Goal: Information Seeking & Learning: Learn about a topic

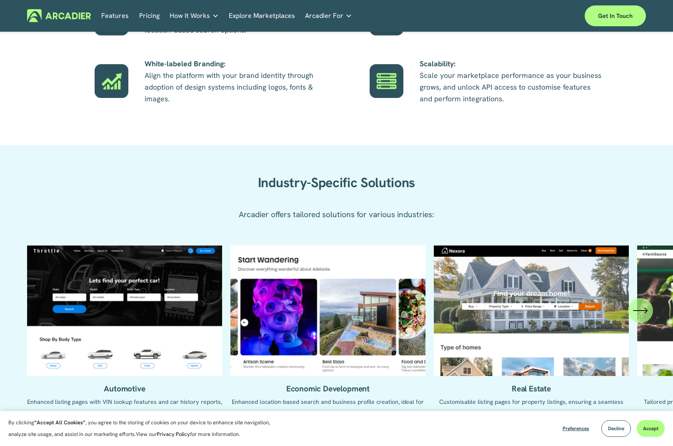
scroll to position [727, 0]
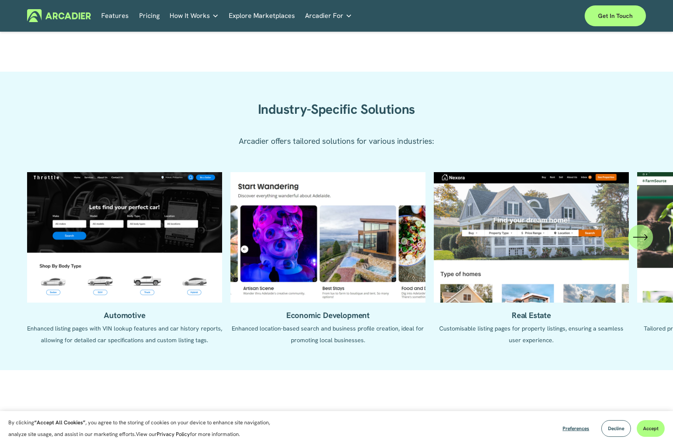
click at [645, 235] on icon "\a \a \a Next\a \a" at bounding box center [645, 236] width 2 height 5
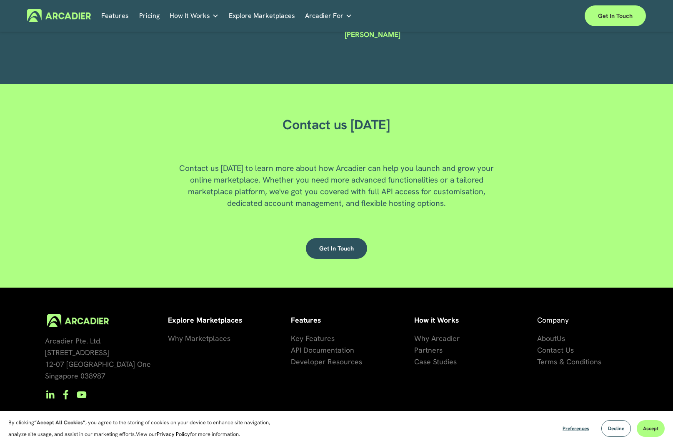
scroll to position [2128, 0]
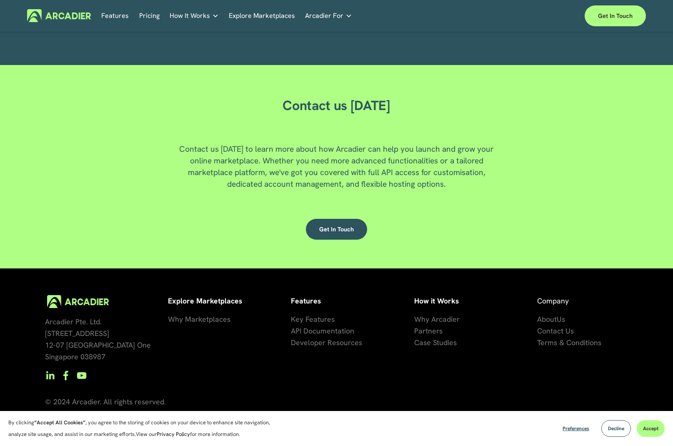
click at [425, 345] on span "se Studies" at bounding box center [439, 342] width 33 height 10
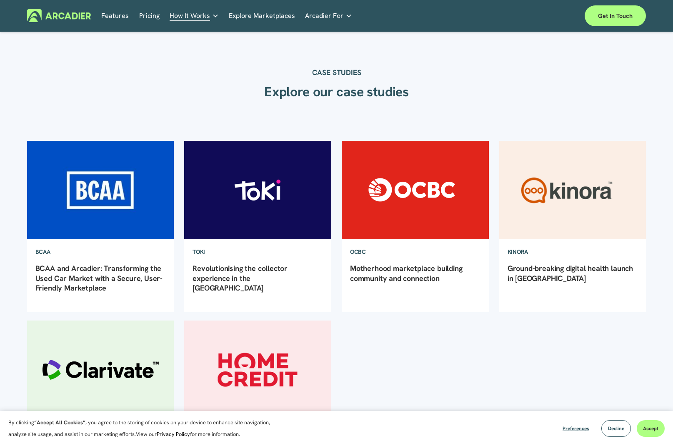
scroll to position [12, 0]
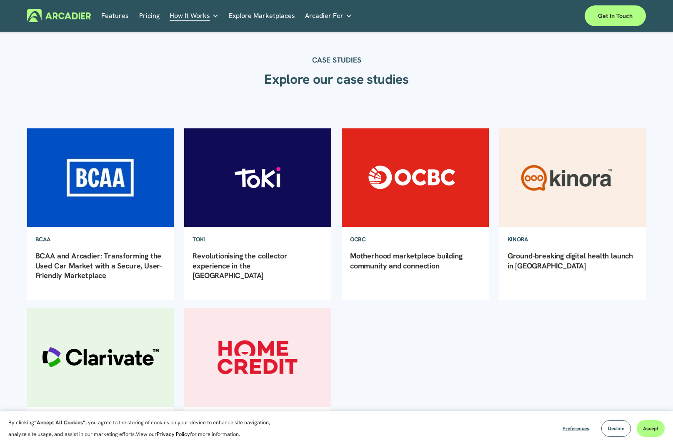
click at [270, 189] on img at bounding box center [258, 177] width 148 height 99
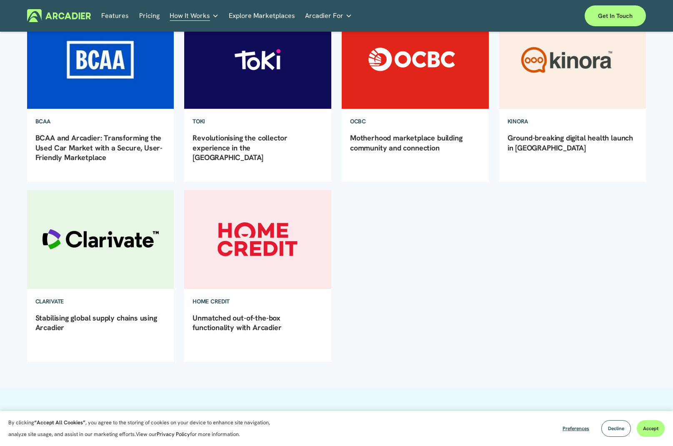
scroll to position [0, 0]
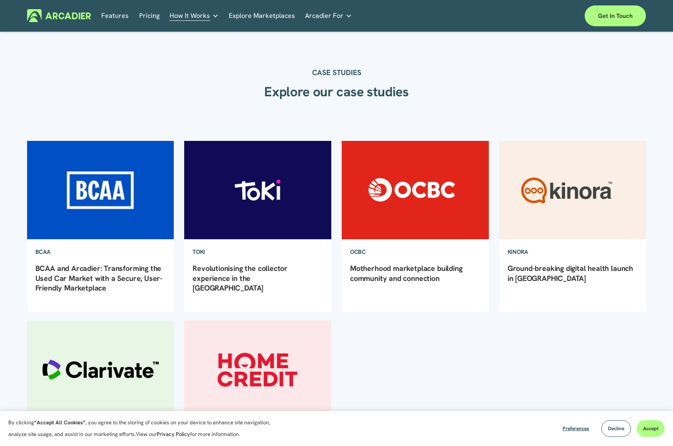
click at [104, 212] on img at bounding box center [100, 189] width 148 height 99
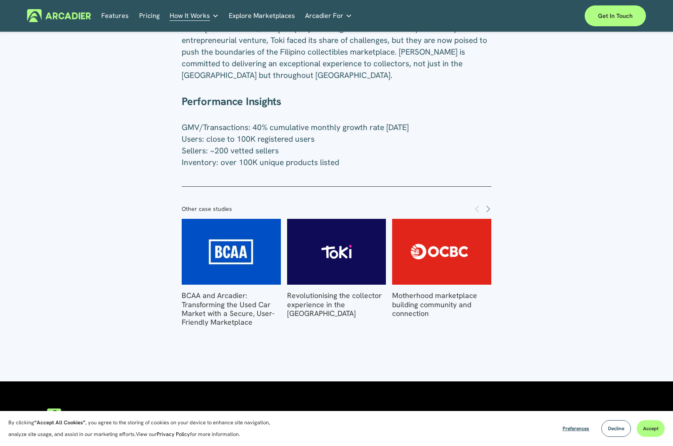
scroll to position [427, 0]
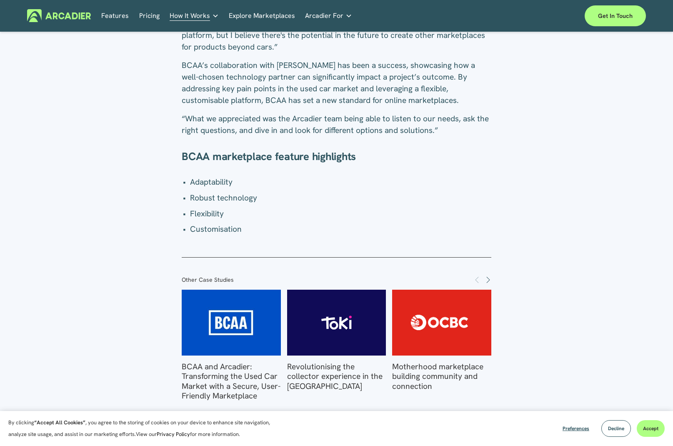
scroll to position [1455, 0]
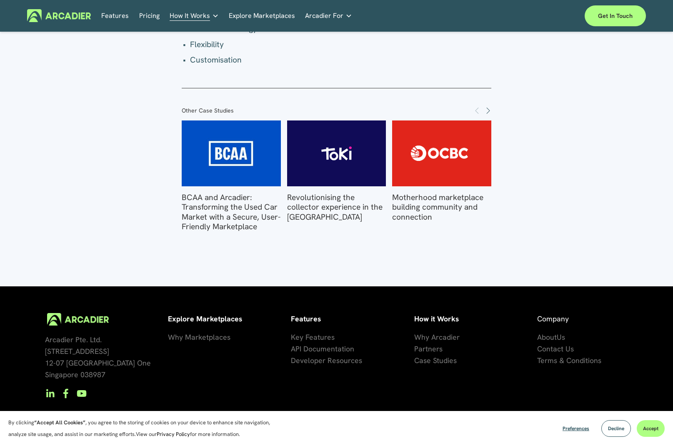
click at [437, 175] on img at bounding box center [441, 153] width 137 height 66
click at [488, 107] on span "Next" at bounding box center [487, 110] width 7 height 7
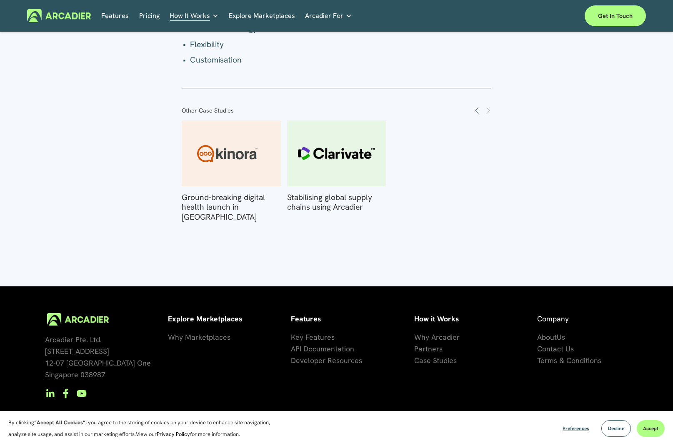
scroll to position [1378, 0]
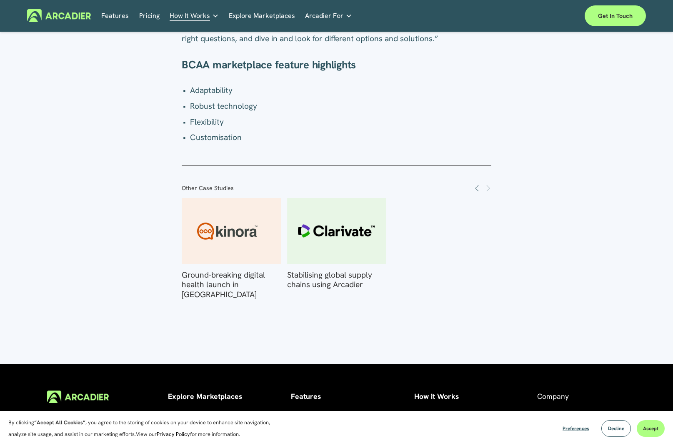
click at [316, 223] on img at bounding box center [336, 231] width 137 height 66
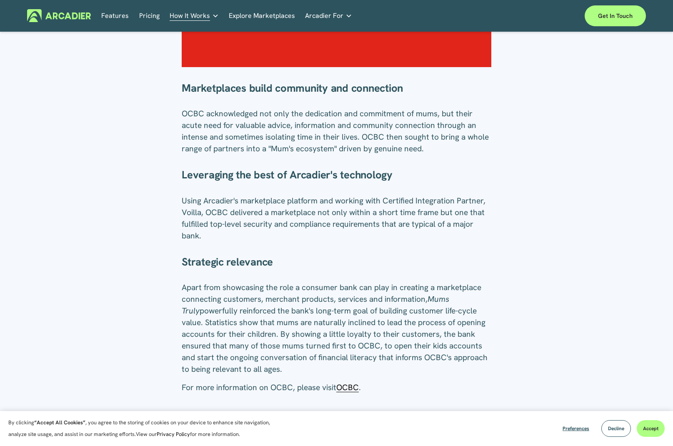
scroll to position [476, 0]
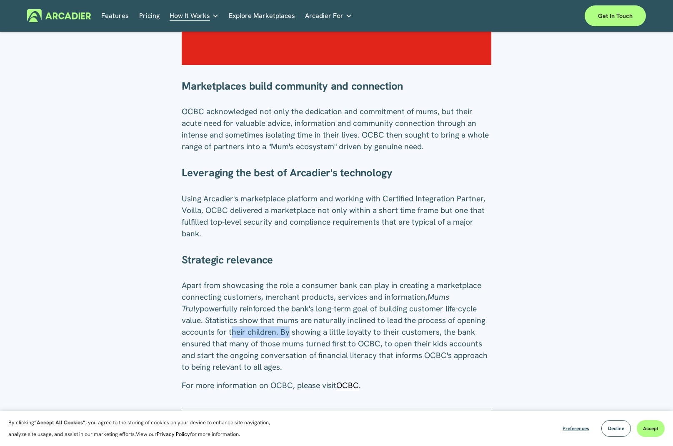
drag, startPoint x: 232, startPoint y: 326, endPoint x: 290, endPoint y: 324, distance: 58.8
click at [287, 324] on p "Apart from showcasing the role a consumer bank can play in creating a marketpla…" at bounding box center [336, 325] width 309 height 93
click at [336, 325] on p "Apart from showcasing the role a consumer bank can play in creating a marketpla…" at bounding box center [336, 325] width 309 height 93
drag, startPoint x: 303, startPoint y: 331, endPoint x: 348, endPoint y: 331, distance: 45.4
click at [348, 331] on p "Apart from showcasing the role a consumer bank can play in creating a marketpla…" at bounding box center [336, 325] width 309 height 93
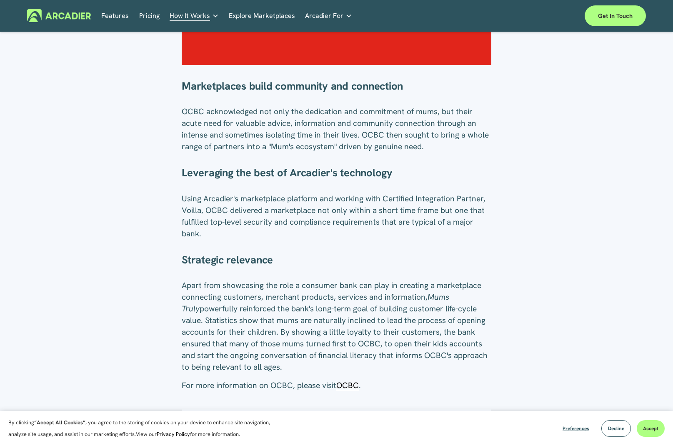
click at [437, 329] on p "Apart from showcasing the role a consumer bank can play in creating a marketpla…" at bounding box center [336, 325] width 309 height 93
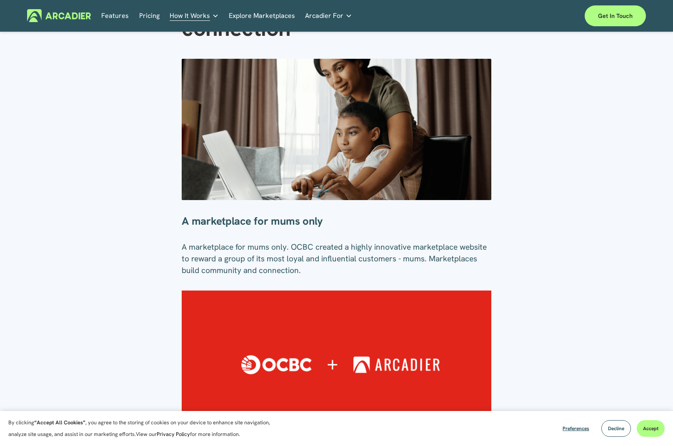
scroll to position [0, 0]
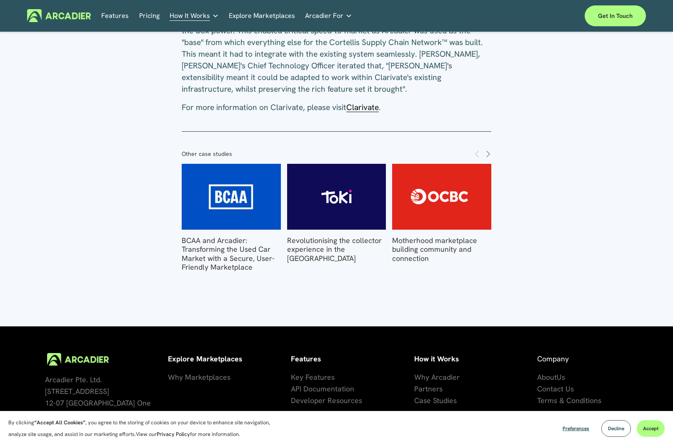
scroll to position [1038, 0]
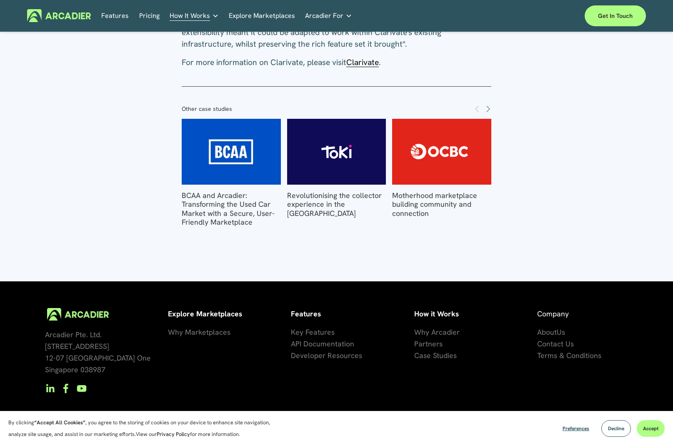
click at [424, 339] on span "artners" at bounding box center [430, 344] width 24 height 10
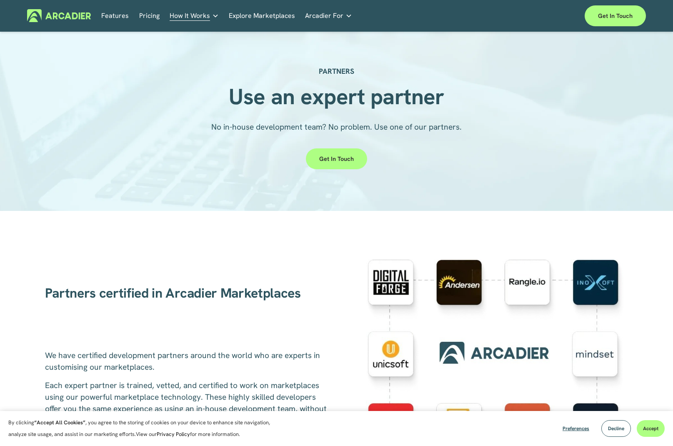
click at [153, 15] on link "Pricing" at bounding box center [149, 15] width 20 height 13
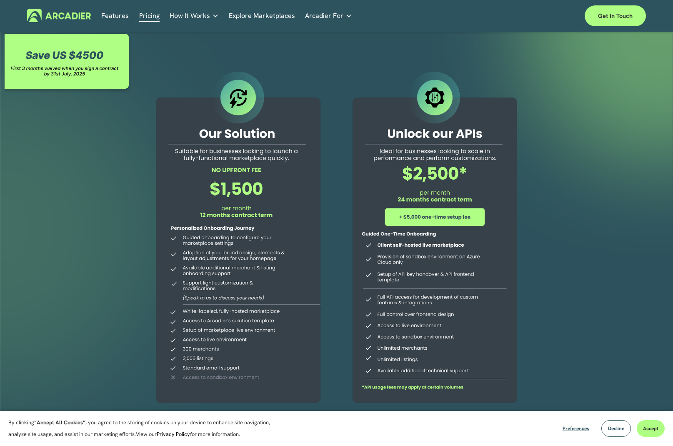
click at [331, 18] on span "Arcadier For" at bounding box center [324, 16] width 38 height 12
